Goal: Transaction & Acquisition: Purchase product/service

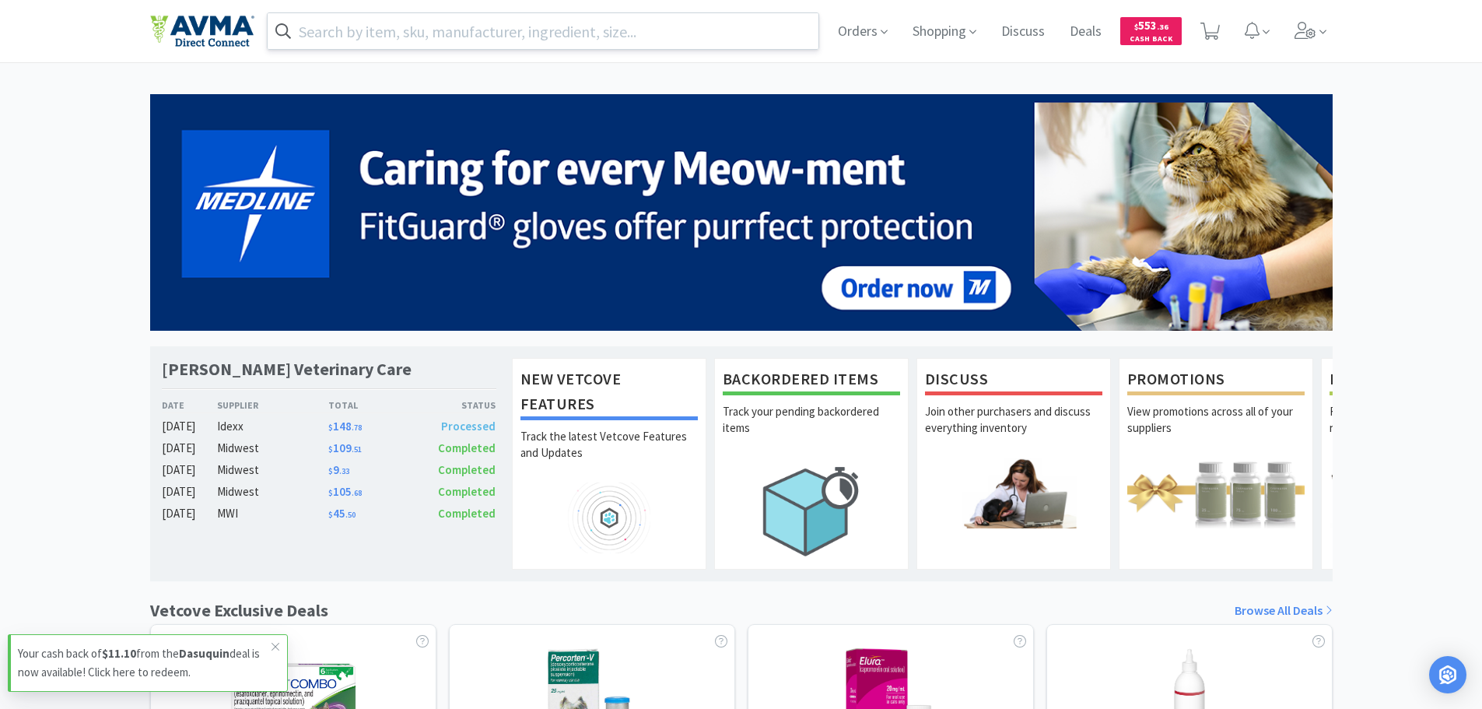
click at [781, 29] on input "text" at bounding box center [544, 31] width 552 height 36
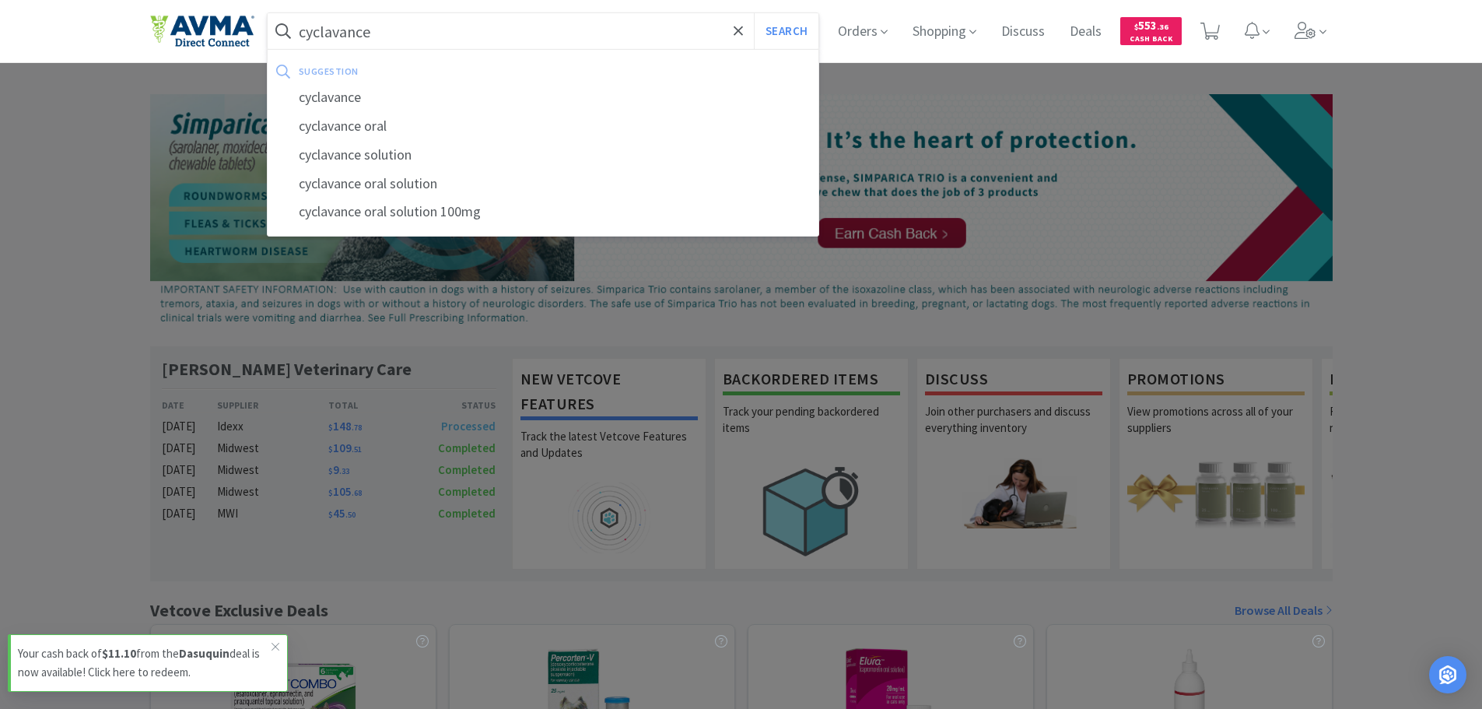
type input "cyclavance"
click at [754, 13] on button "Search" at bounding box center [786, 31] width 65 height 36
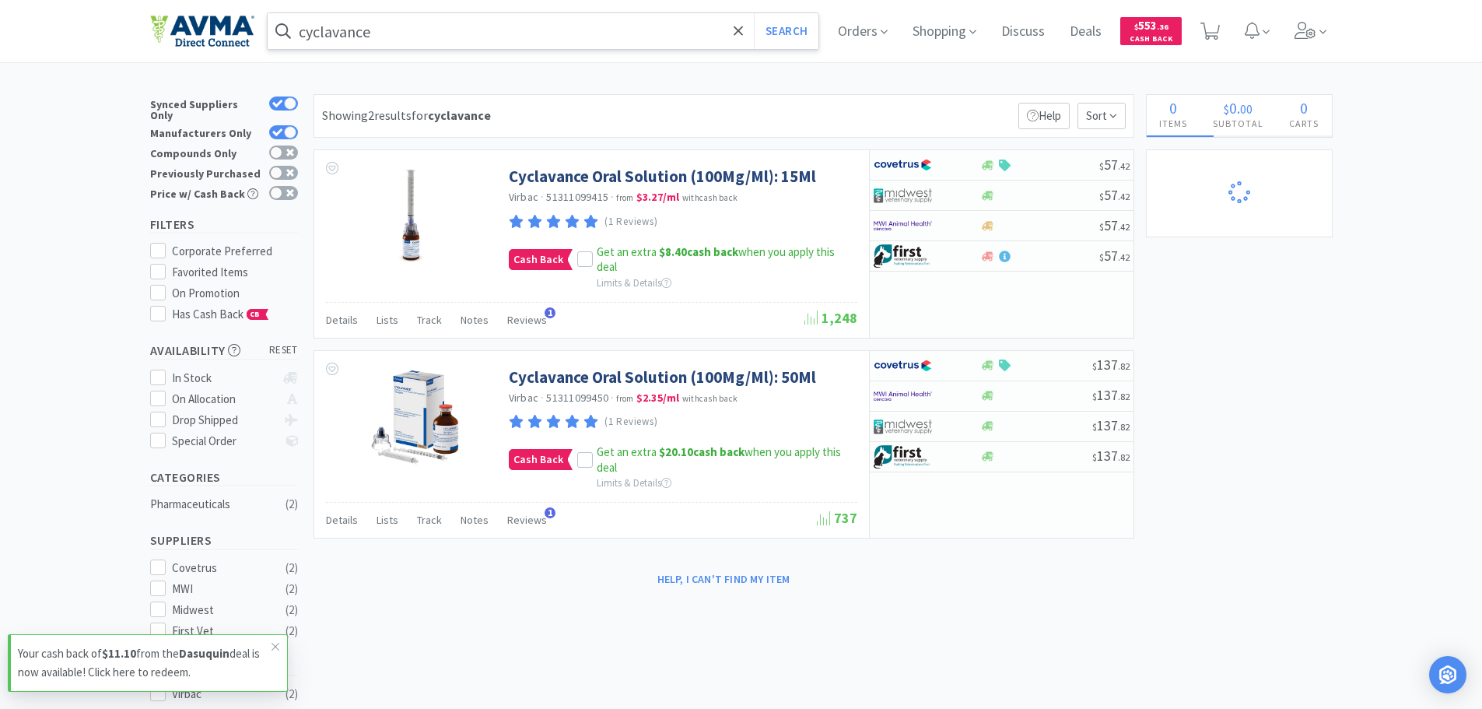
select select "1"
select select "2"
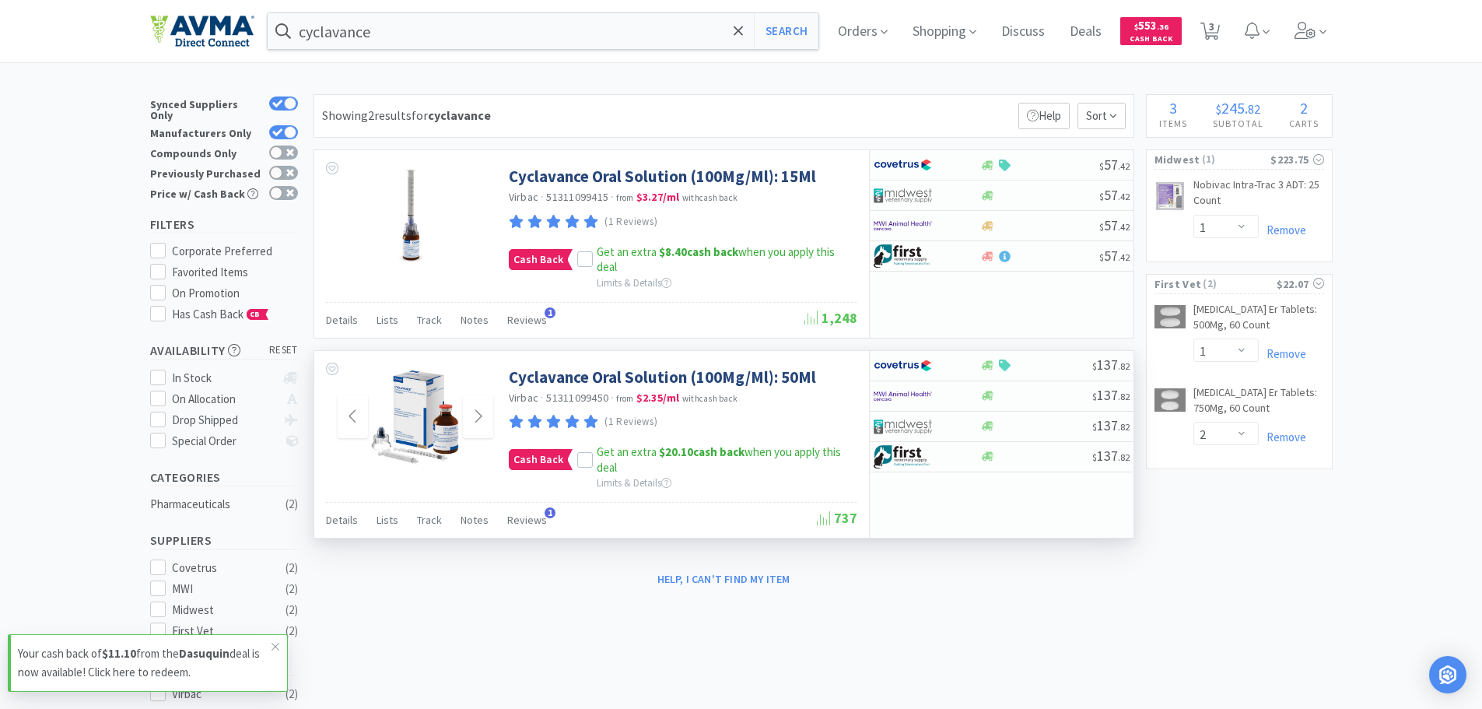
click at [412, 401] on img at bounding box center [415, 416] width 101 height 101
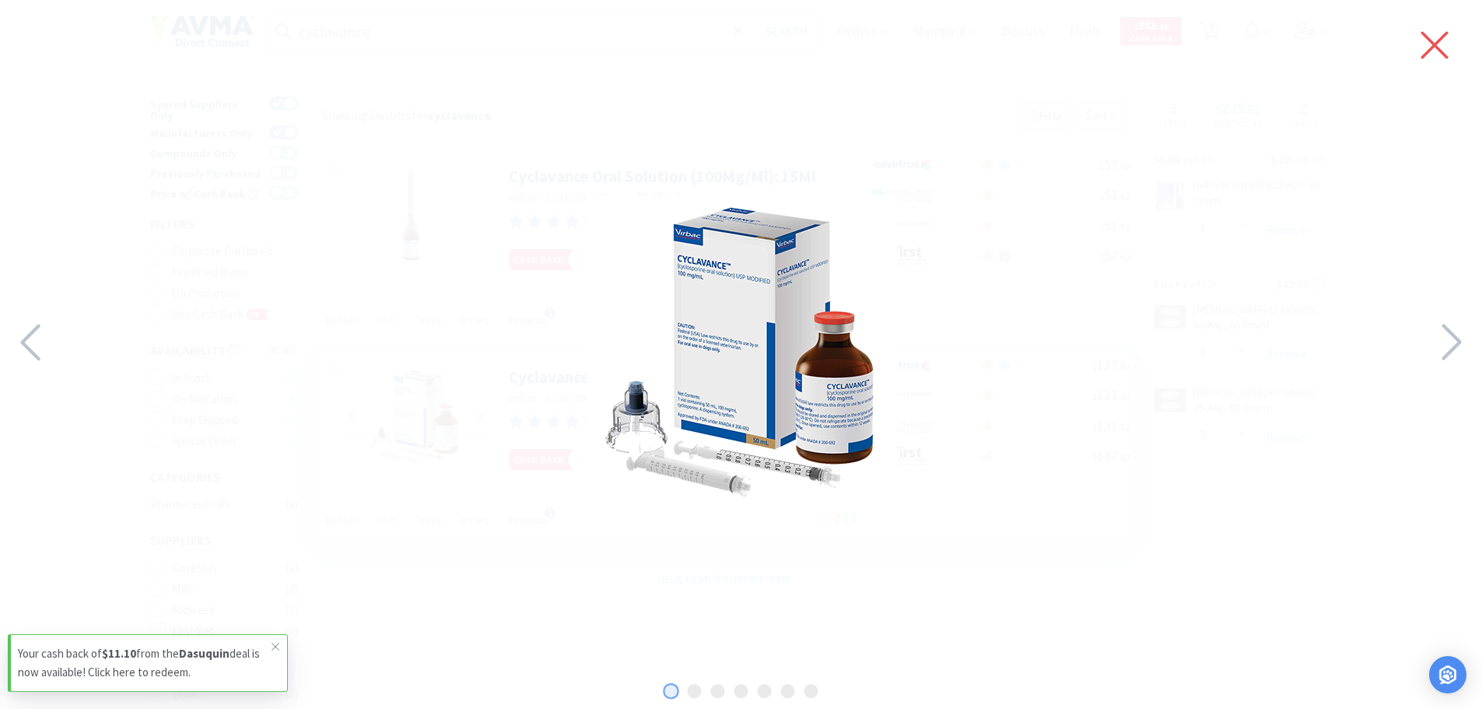
click at [1436, 45] on icon at bounding box center [1435, 45] width 27 height 27
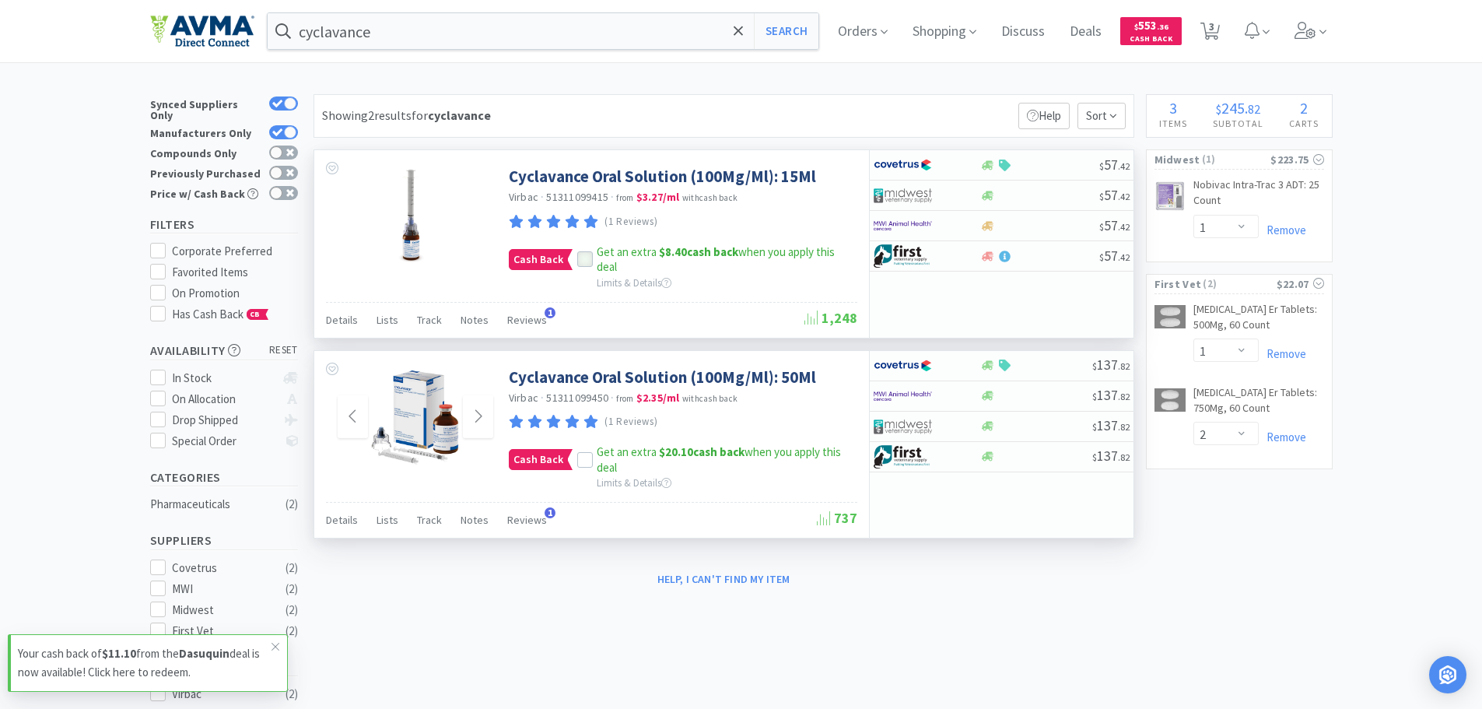
click at [587, 261] on icon at bounding box center [585, 259] width 11 height 11
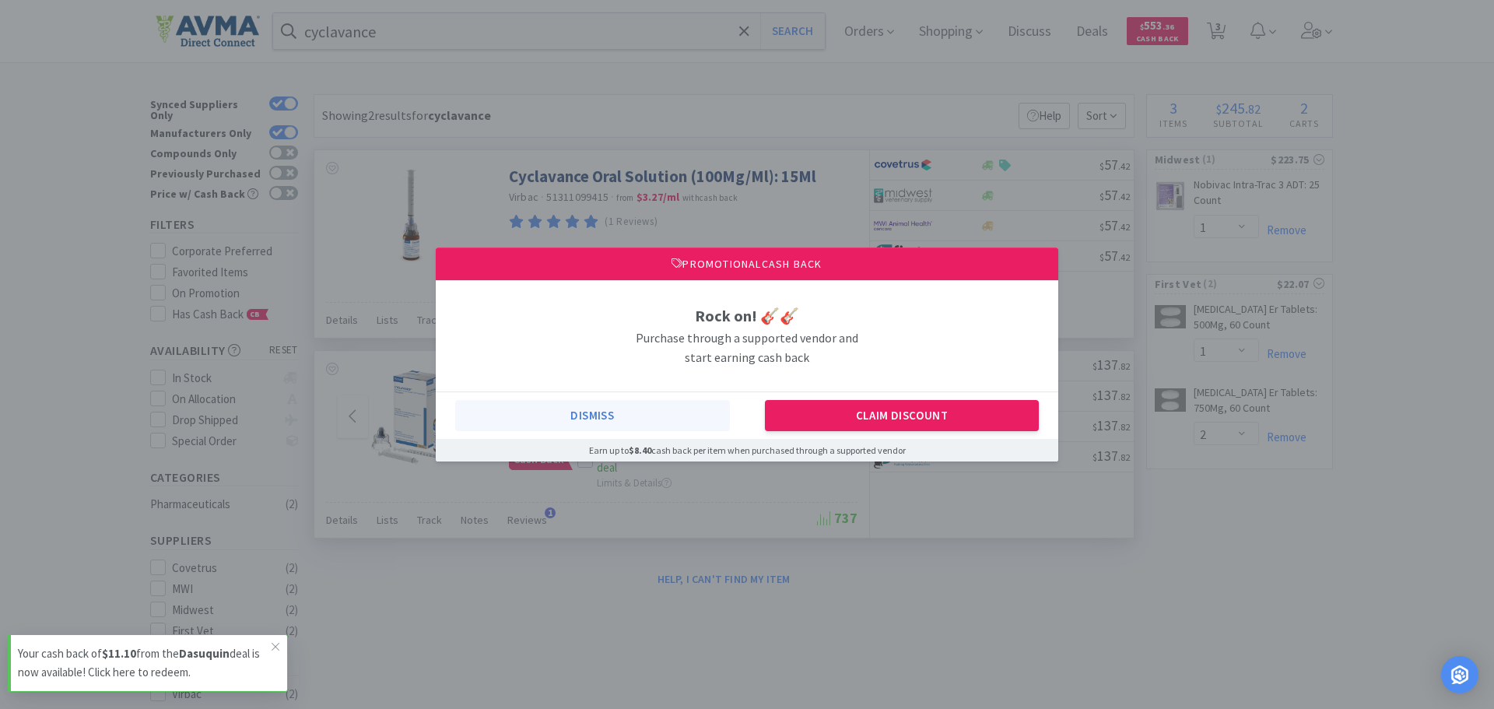
click at [636, 423] on button "Dismiss" at bounding box center [592, 415] width 275 height 31
